Goal: Task Accomplishment & Management: Manage account settings

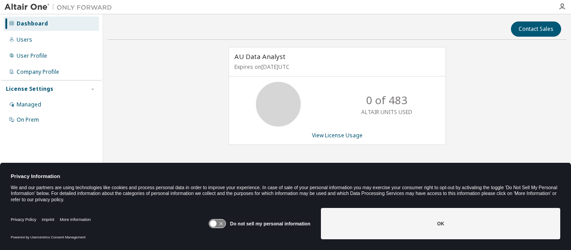
click at [213, 223] on icon at bounding box center [217, 224] width 17 height 9
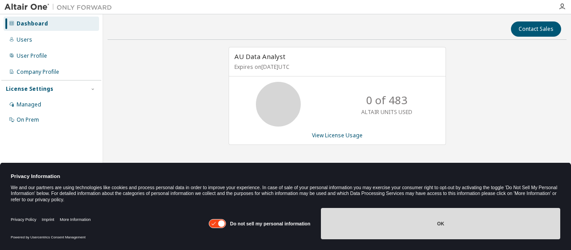
click at [373, 221] on button "OK" at bounding box center [440, 223] width 239 height 31
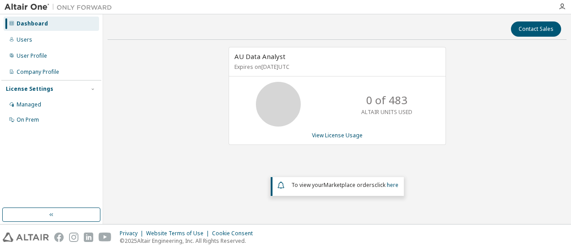
click at [281, 103] on icon at bounding box center [278, 104] width 22 height 22
click at [29, 104] on div "Managed" at bounding box center [29, 104] width 25 height 7
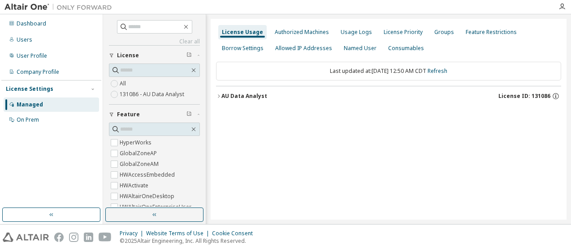
click at [218, 96] on icon "button" at bounding box center [218, 96] width 5 height 5
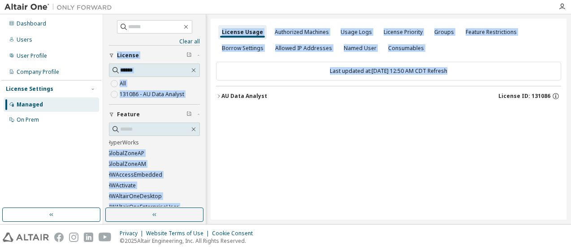
drag, startPoint x: 195, startPoint y: 145, endPoint x: 211, endPoint y: 166, distance: 26.3
click at [211, 166] on div "Clear all Collapse on share string Only used licenses Only my usage Feature Hyp…" at bounding box center [337, 119] width 468 height 210
click at [294, 155] on div "License Usage Authorized Machines Usage Logs License Priority Groups Feature Re…" at bounding box center [389, 119] width 356 height 201
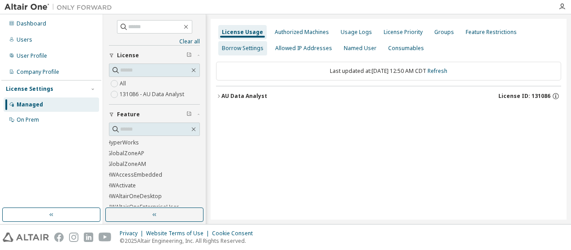
click at [234, 50] on div "Borrow Settings" at bounding box center [243, 48] width 42 height 7
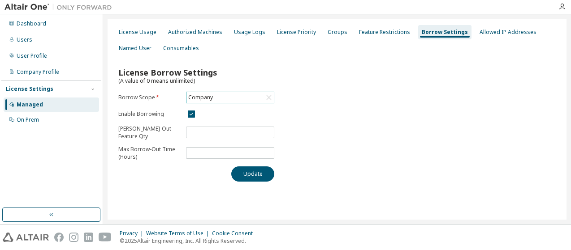
click at [237, 92] on div "Company" at bounding box center [229, 97] width 87 height 11
click at [224, 136] on li "131086 - AU Data Analyst" at bounding box center [230, 134] width 86 height 12
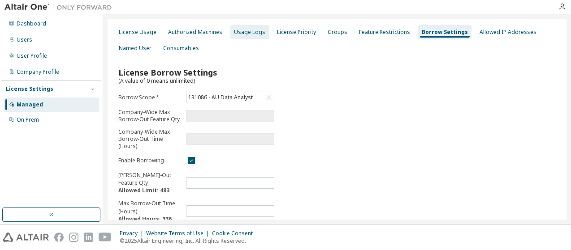
click at [254, 30] on div "Usage Logs" at bounding box center [249, 32] width 31 height 7
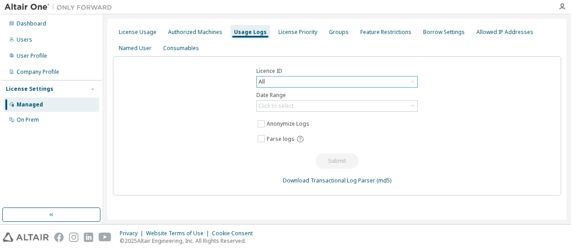
click at [277, 80] on div "All" at bounding box center [337, 82] width 160 height 11
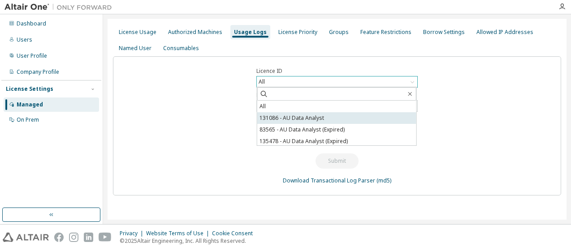
click at [287, 121] on li "131086 - AU Data Analyst" at bounding box center [336, 118] width 159 height 12
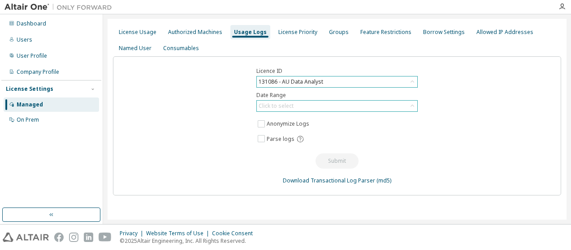
click at [319, 100] on div "Click to select" at bounding box center [336, 106] width 161 height 12
click at [415, 107] on icon at bounding box center [412, 106] width 9 height 9
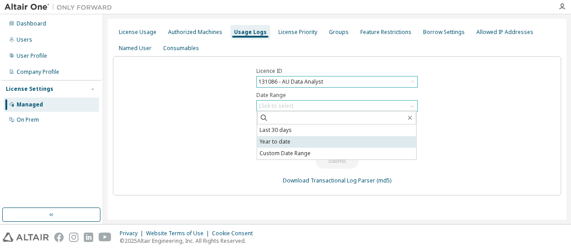
click at [380, 139] on li "Year to date" at bounding box center [336, 142] width 159 height 12
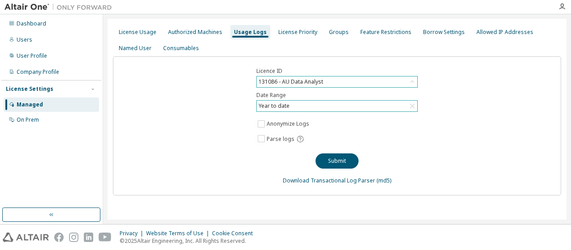
click at [409, 30] on div "License Usage Authorized Machines Usage Logs License Priority Groups Feature Re…" at bounding box center [337, 40] width 448 height 32
click at [423, 32] on div "Borrow Settings" at bounding box center [444, 32] width 42 height 7
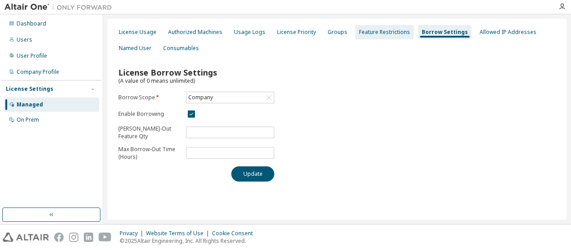
click at [387, 27] on div "Feature Restrictions" at bounding box center [384, 32] width 58 height 14
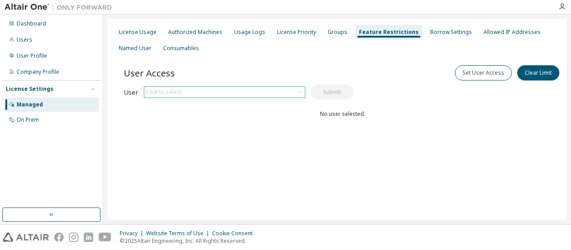
click at [169, 94] on div "Click to select" at bounding box center [163, 92] width 35 height 7
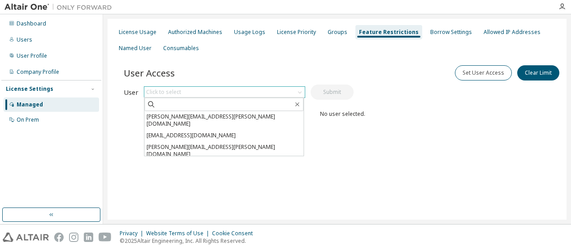
click at [183, 160] on li "[PERSON_NAME][EMAIL_ADDRESS][PERSON_NAME][DOMAIN_NAME]" at bounding box center [223, 169] width 159 height 19
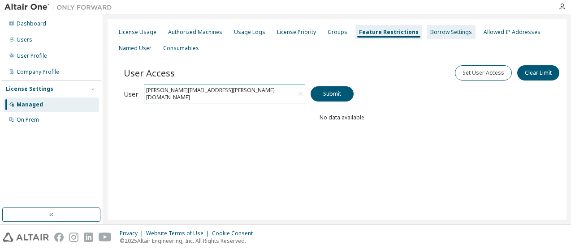
click at [426, 32] on div "Borrow Settings" at bounding box center [450, 32] width 49 height 14
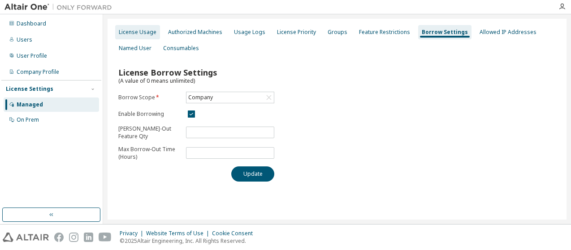
click at [148, 33] on div "License Usage" at bounding box center [138, 32] width 38 height 7
